Goal: Information Seeking & Learning: Learn about a topic

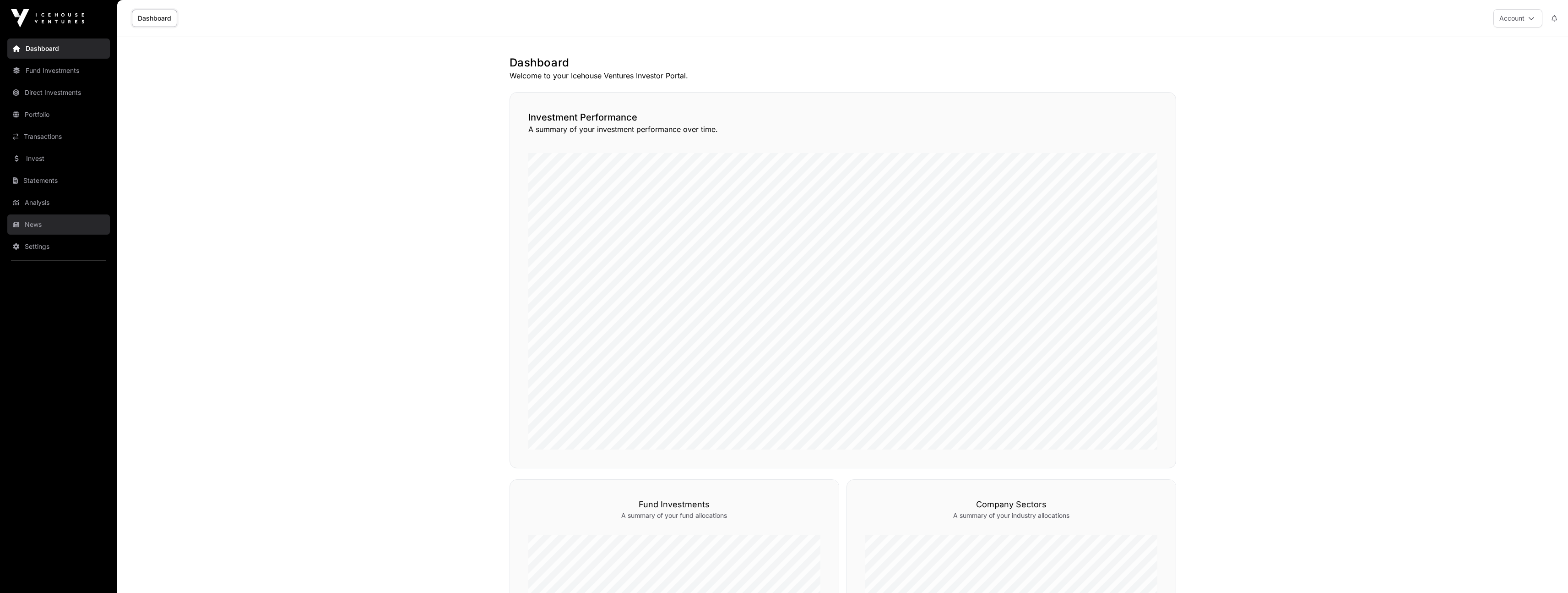
click at [42, 227] on link "News" at bounding box center [59, 224] width 102 height 20
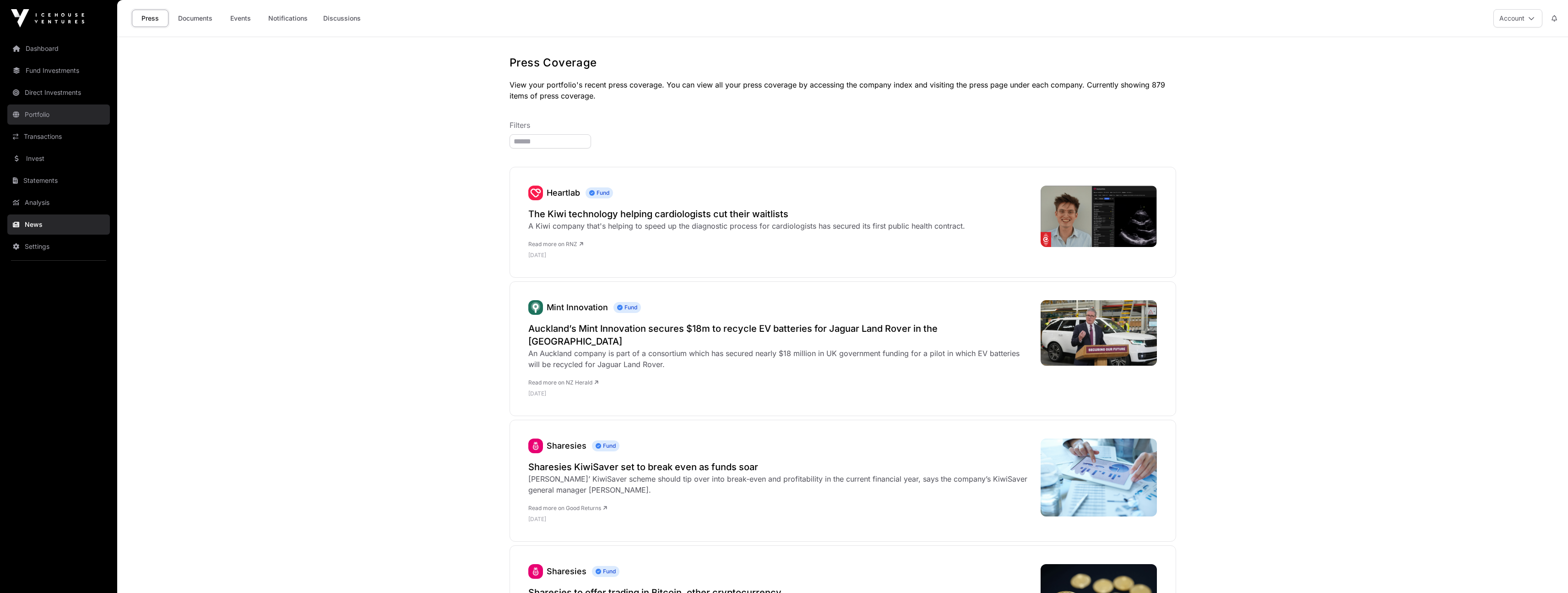
click at [59, 119] on link "Portfolio" at bounding box center [59, 114] width 102 height 20
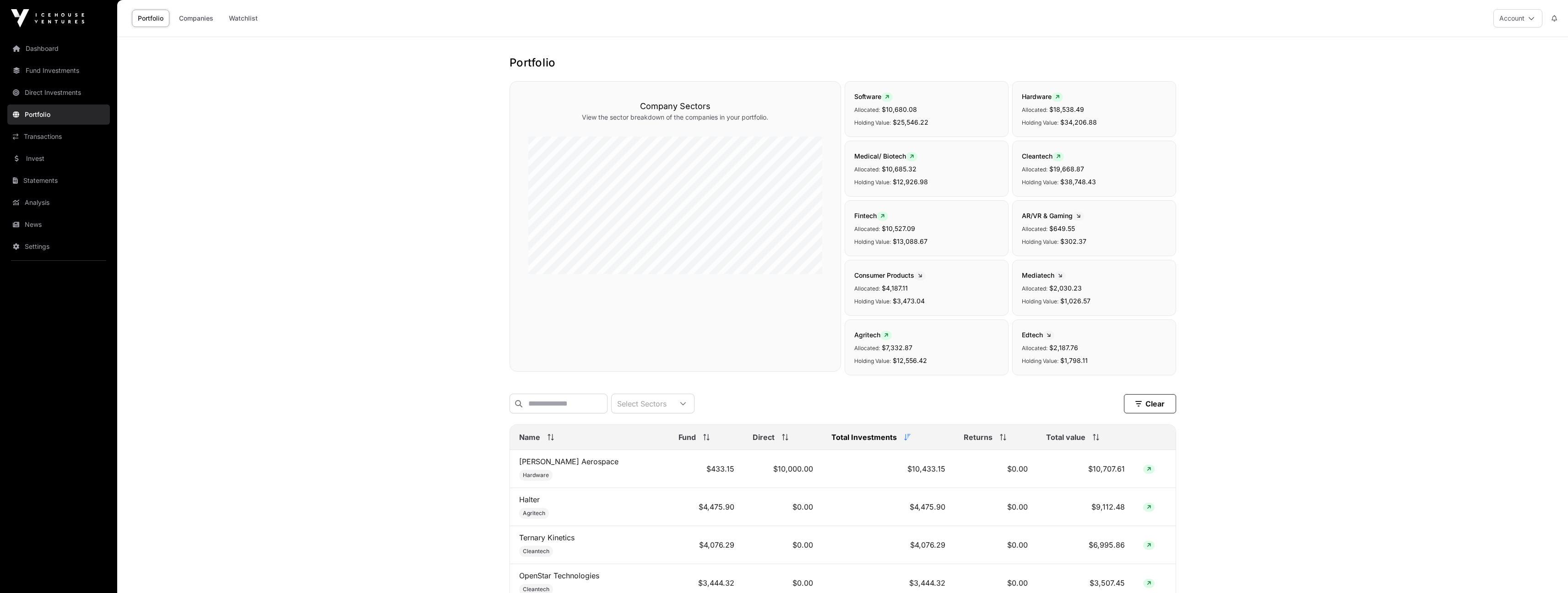
click at [1073, 442] on span "Total value" at bounding box center [1066, 437] width 39 height 11
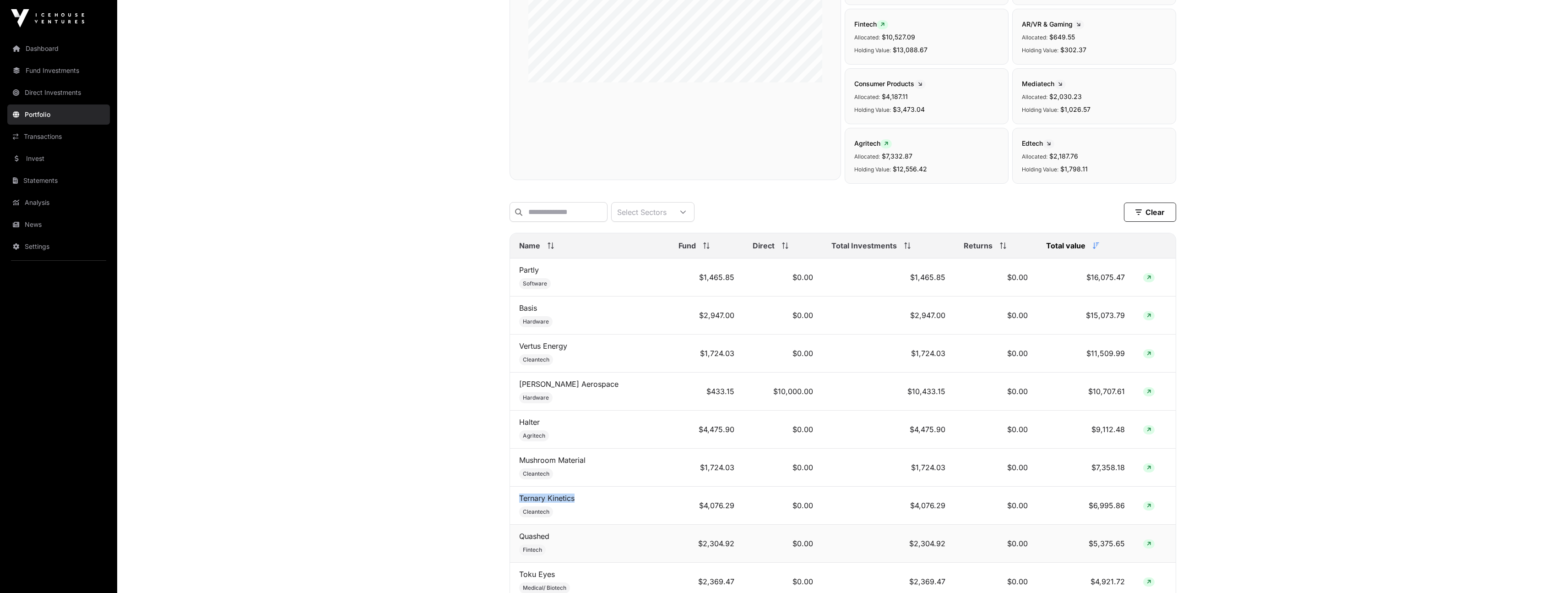
scroll to position [197, 0]
click at [531, 497] on link "Ternary Kinetics" at bounding box center [547, 493] width 56 height 9
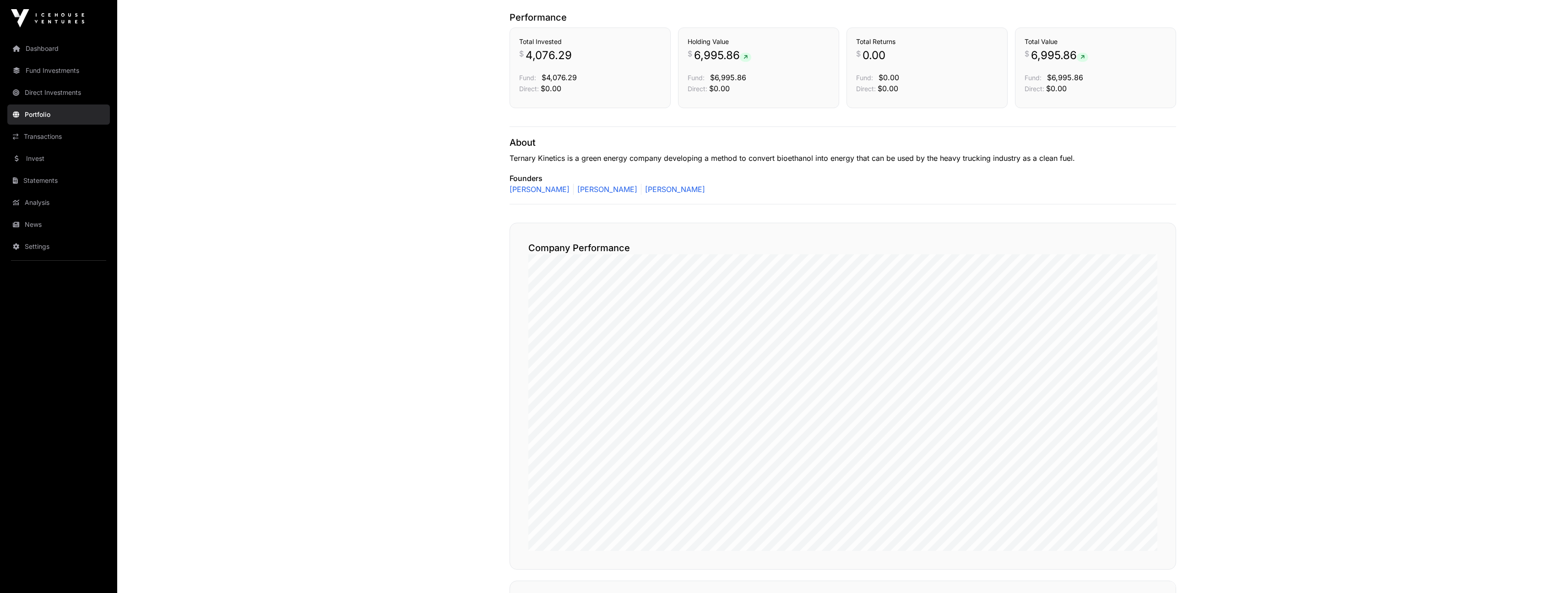
scroll to position [450, 0]
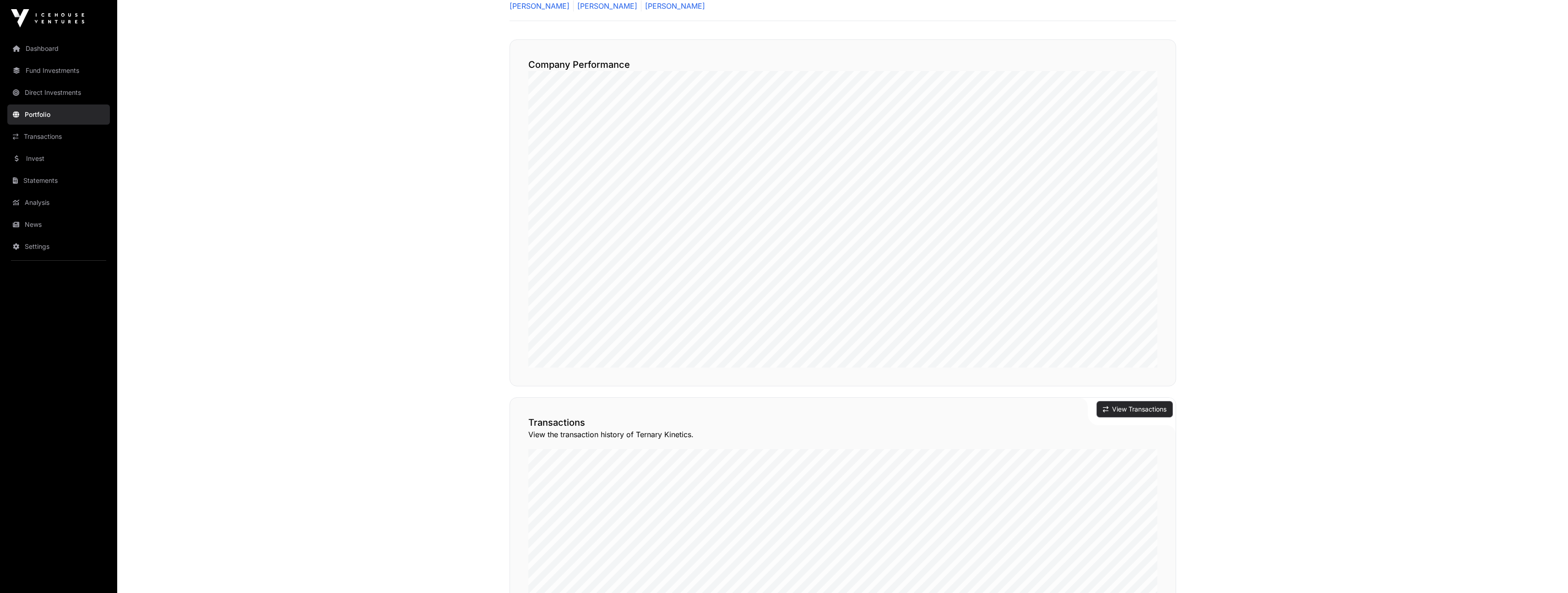
click at [1119, 410] on button "View Transactions" at bounding box center [1135, 409] width 76 height 16
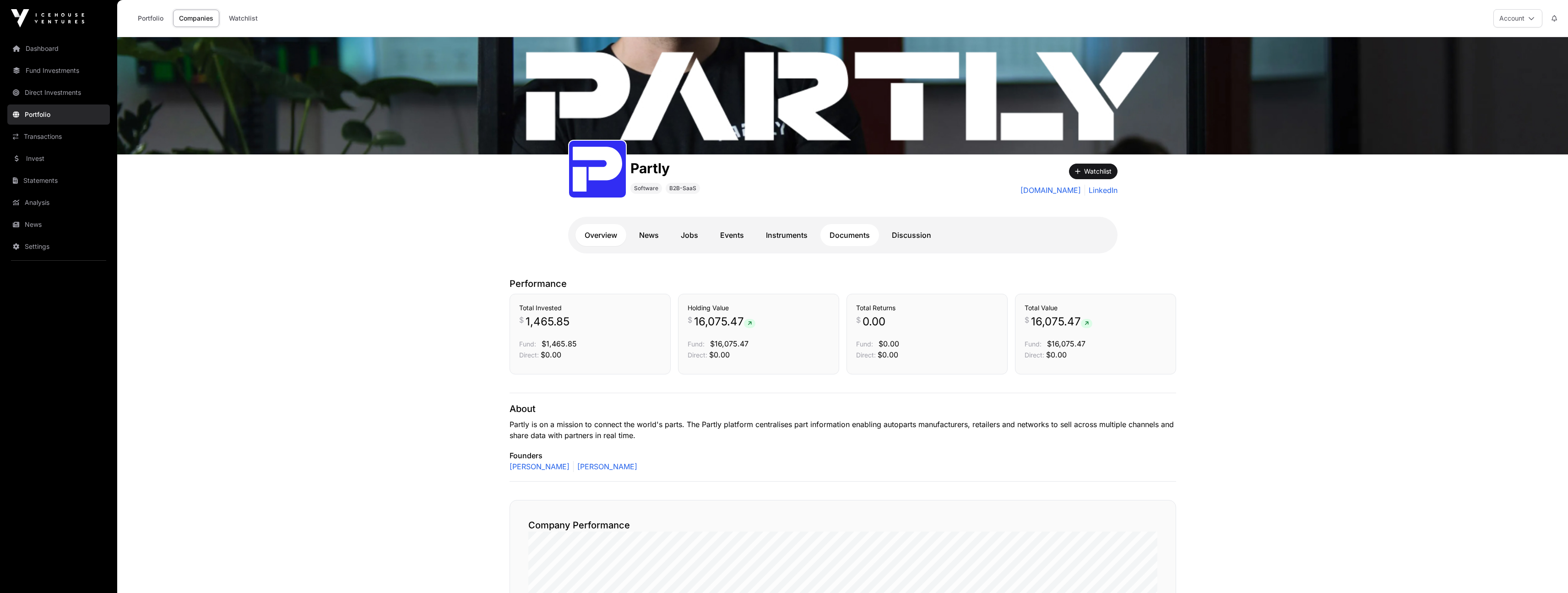
click at [849, 224] on link "Documents" at bounding box center [849, 235] width 59 height 22
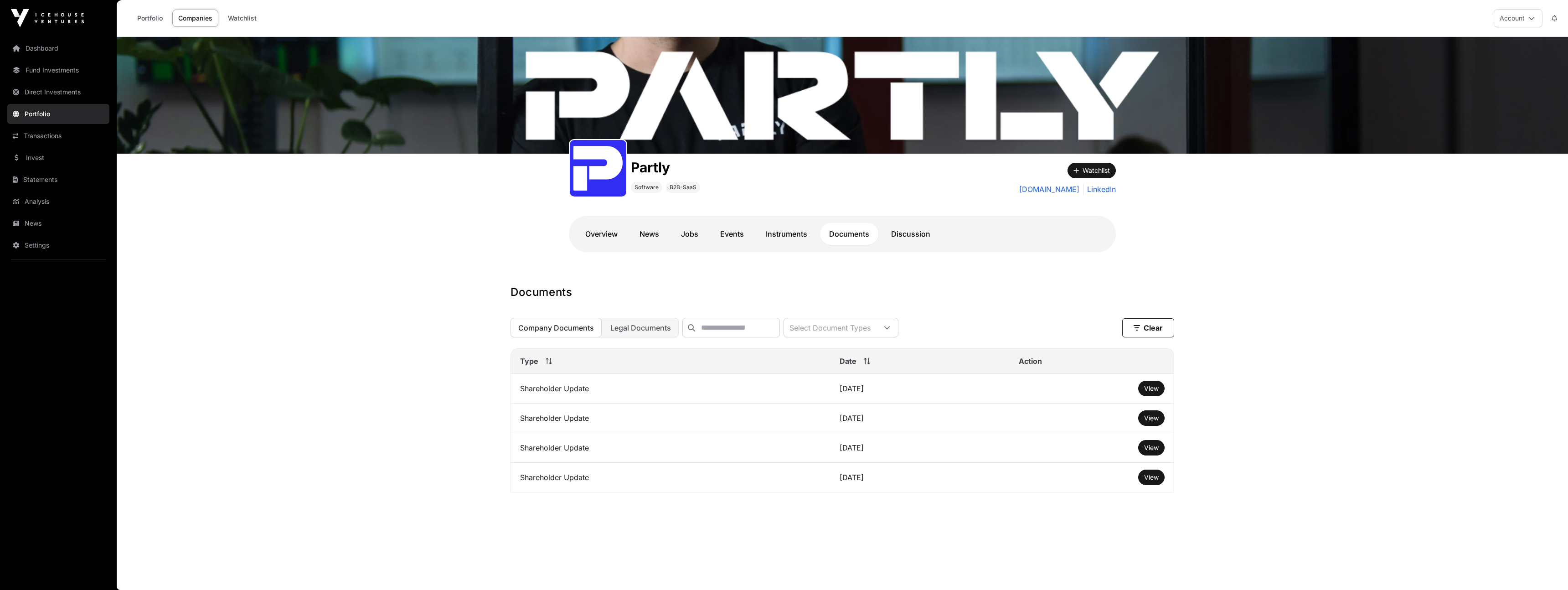
click at [840, 231] on link "Documents" at bounding box center [849, 234] width 58 height 22
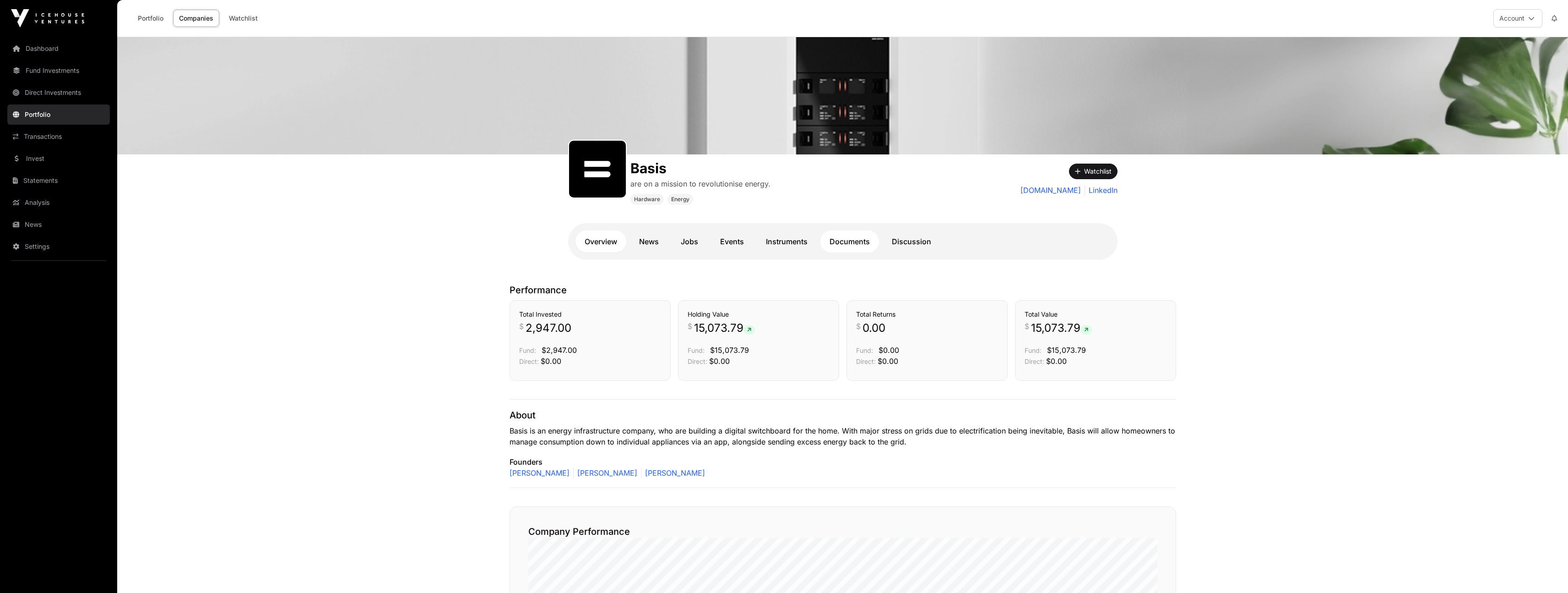
click at [849, 247] on link "Documents" at bounding box center [849, 242] width 59 height 22
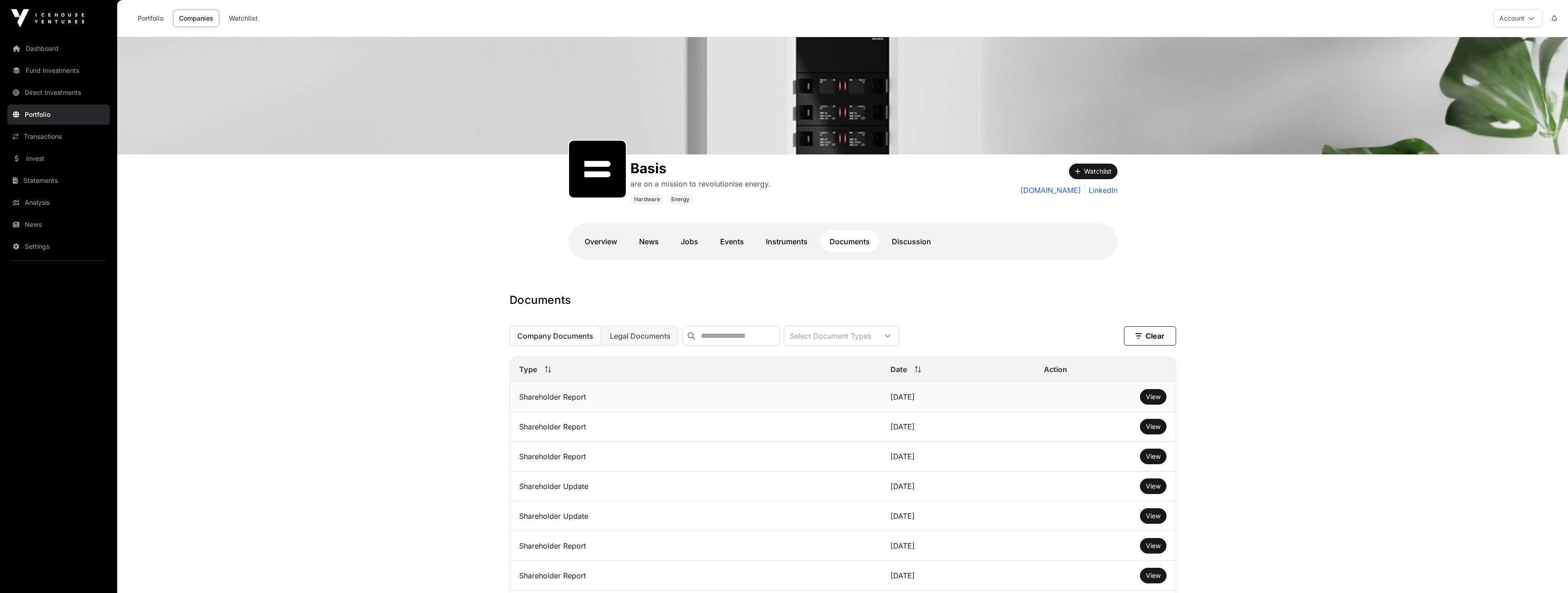
click at [1157, 411] on td "View" at bounding box center [1105, 397] width 141 height 30
click at [1158, 401] on span "View" at bounding box center [1153, 396] width 15 height 7
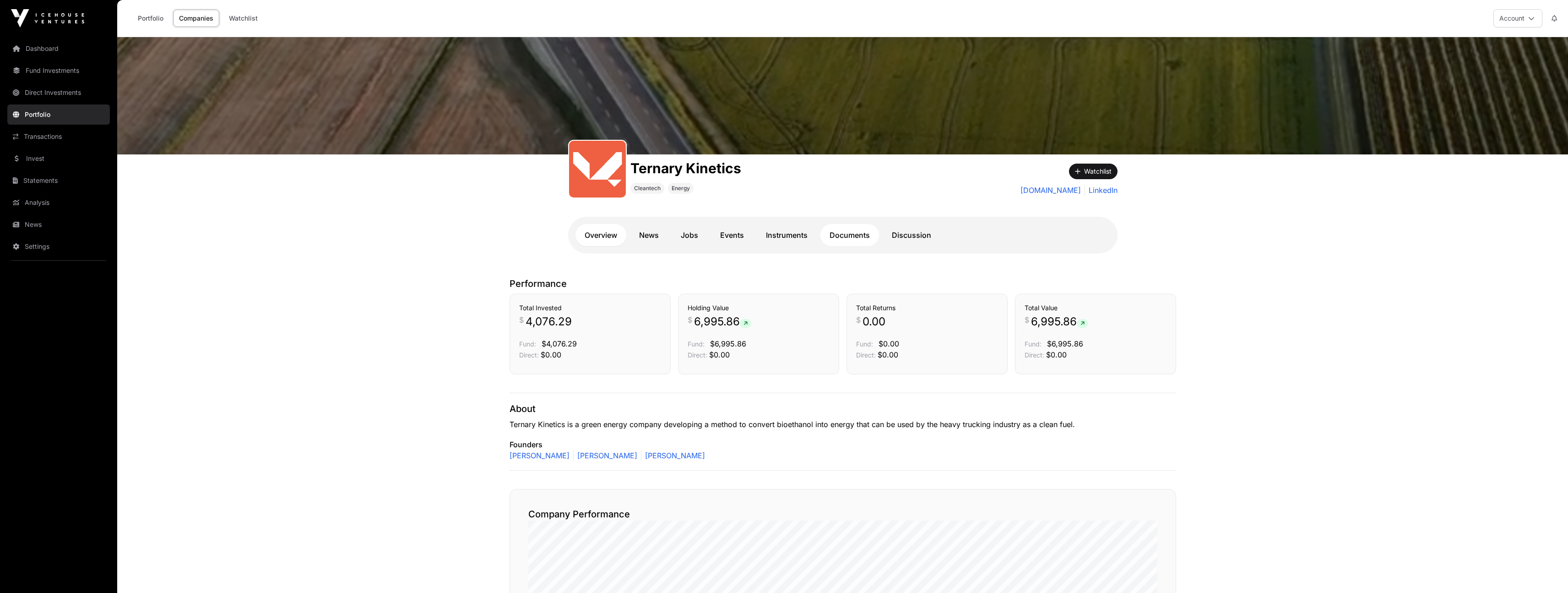
click at [843, 233] on link "Documents" at bounding box center [849, 235] width 59 height 22
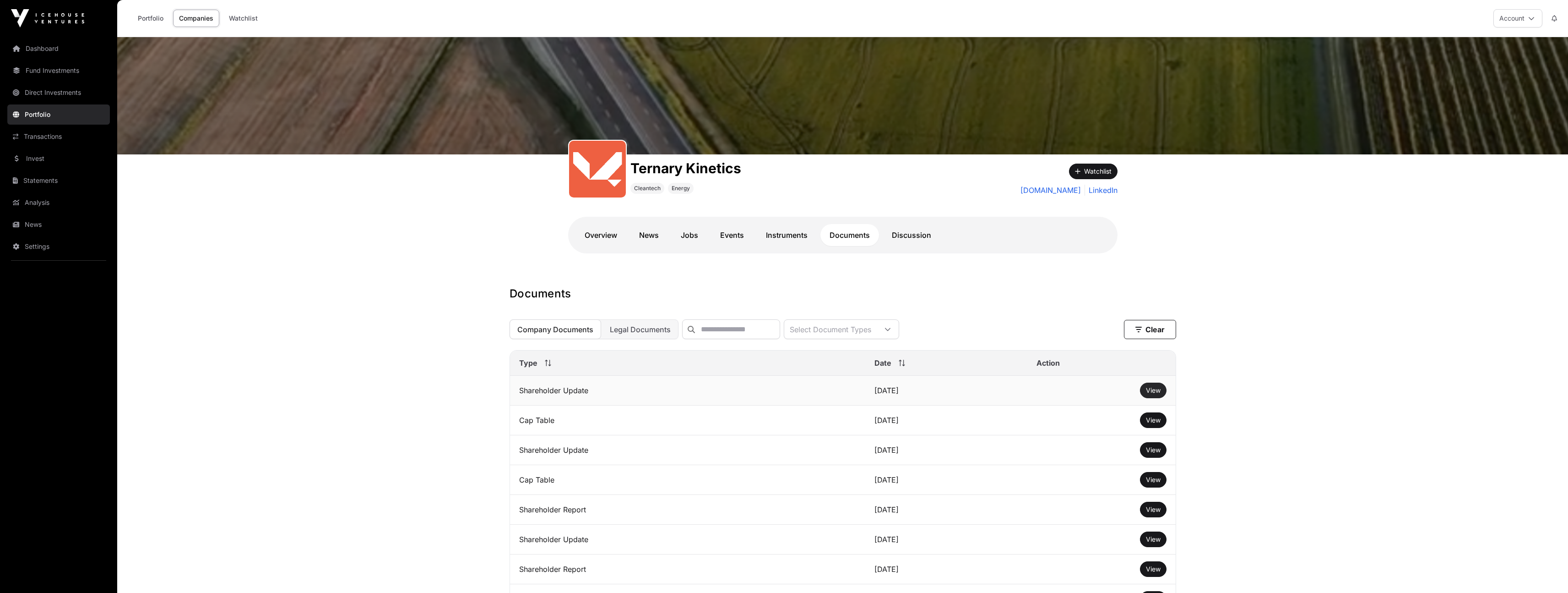
click at [1157, 393] on span "View" at bounding box center [1153, 390] width 15 height 7
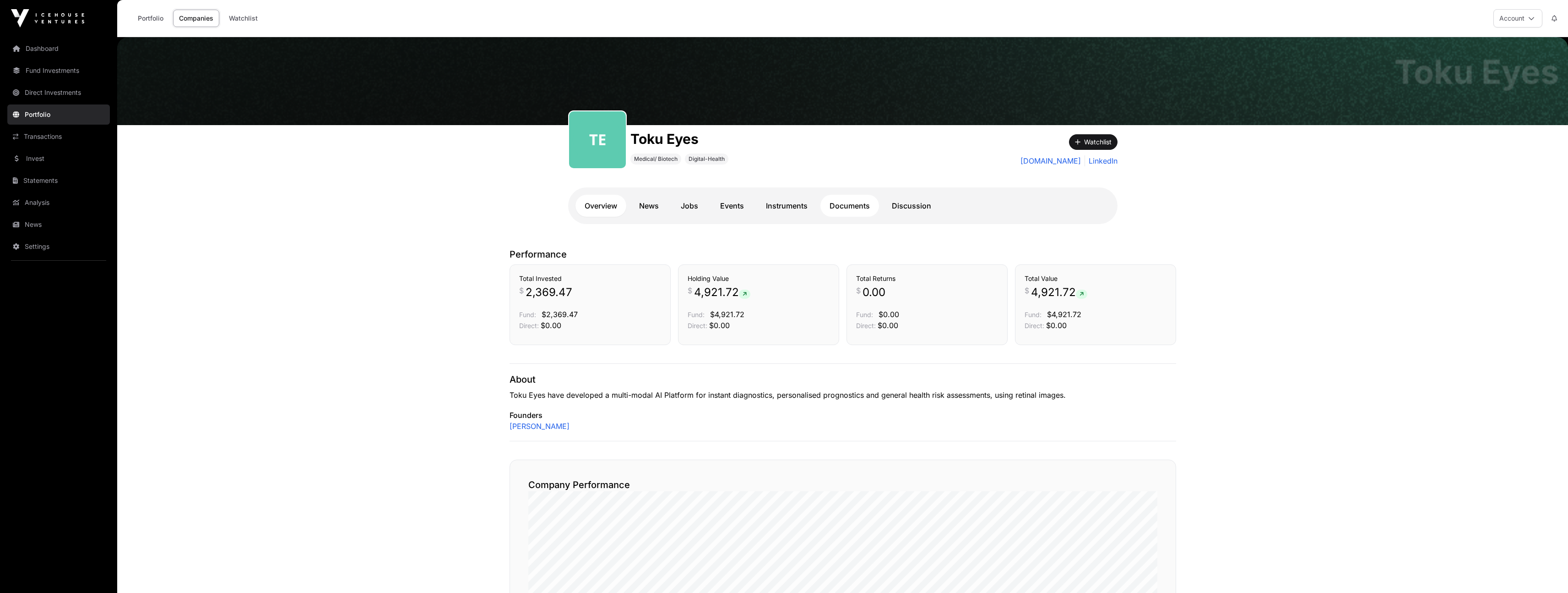
click at [863, 205] on link "Documents" at bounding box center [849, 206] width 59 height 22
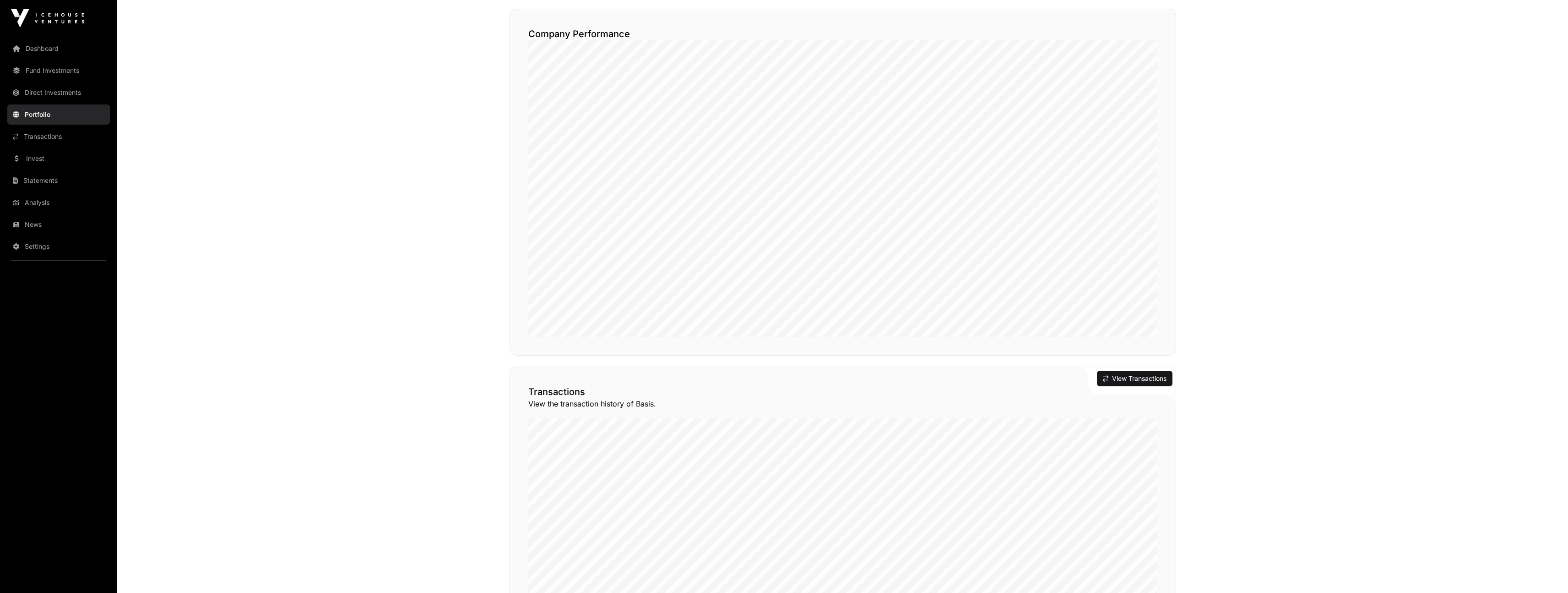
scroll to position [730, 0]
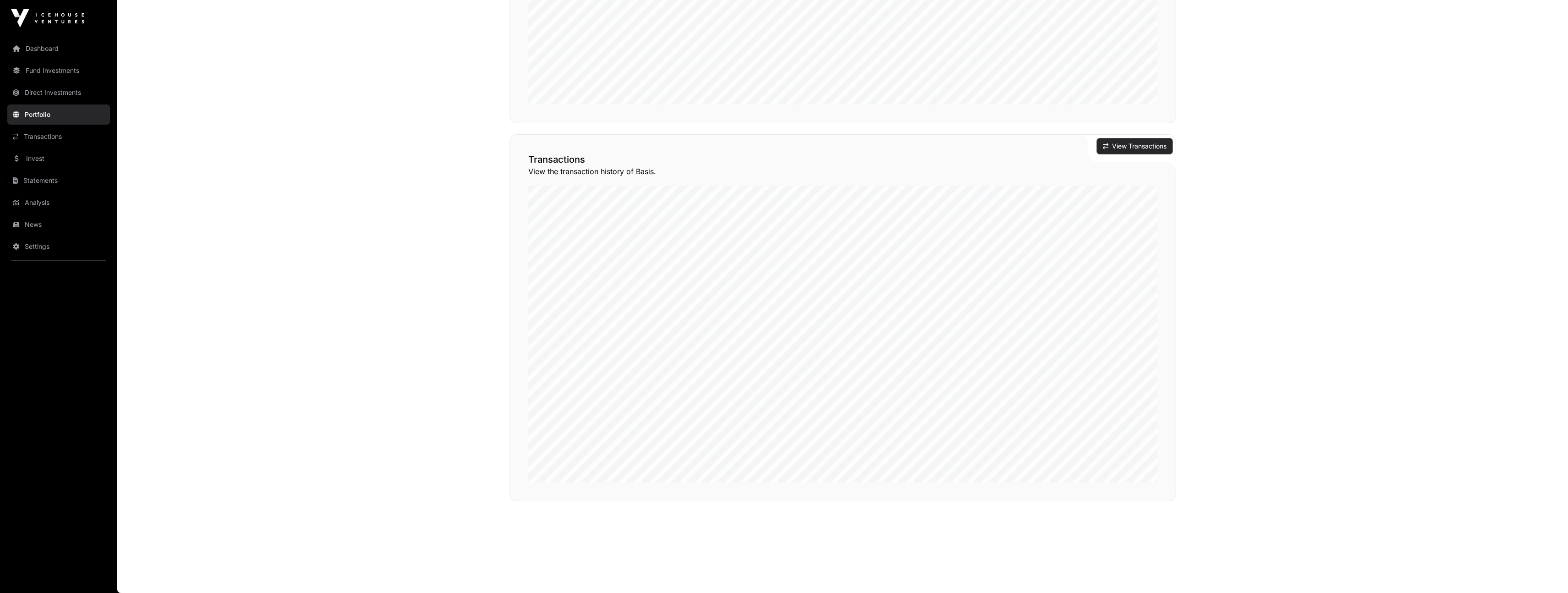
click at [1125, 146] on button "View Transactions" at bounding box center [1135, 145] width 76 height 16
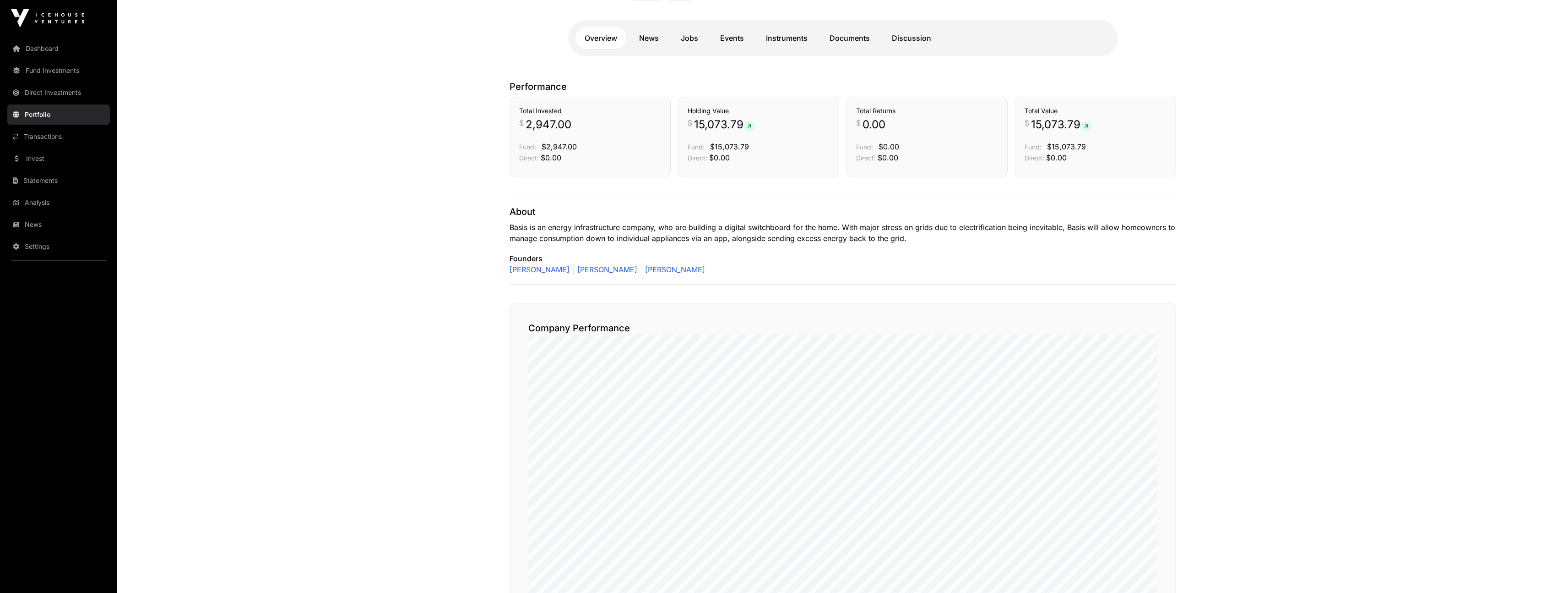
scroll to position [135, 0]
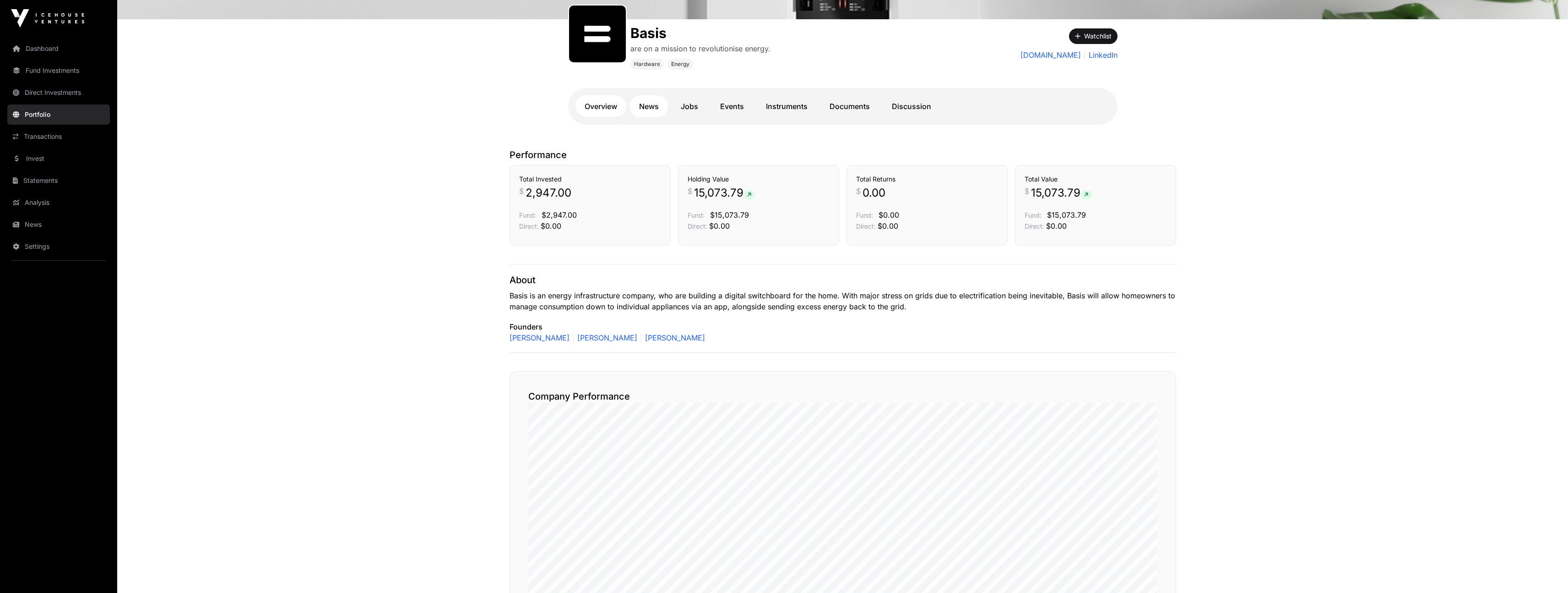
click at [650, 110] on link "News" at bounding box center [648, 106] width 38 height 22
